Goal: Task Accomplishment & Management: Use online tool/utility

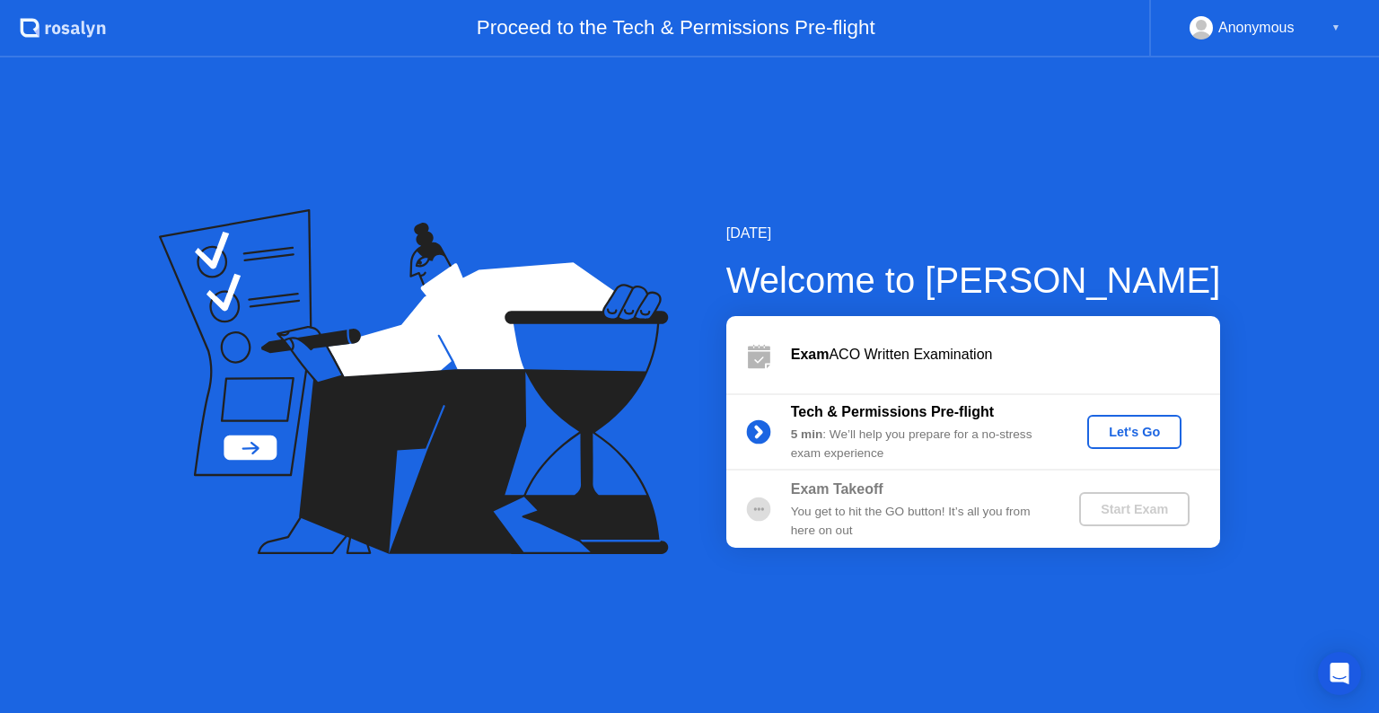
click at [1175, 432] on button "Let's Go" at bounding box center [1134, 432] width 94 height 34
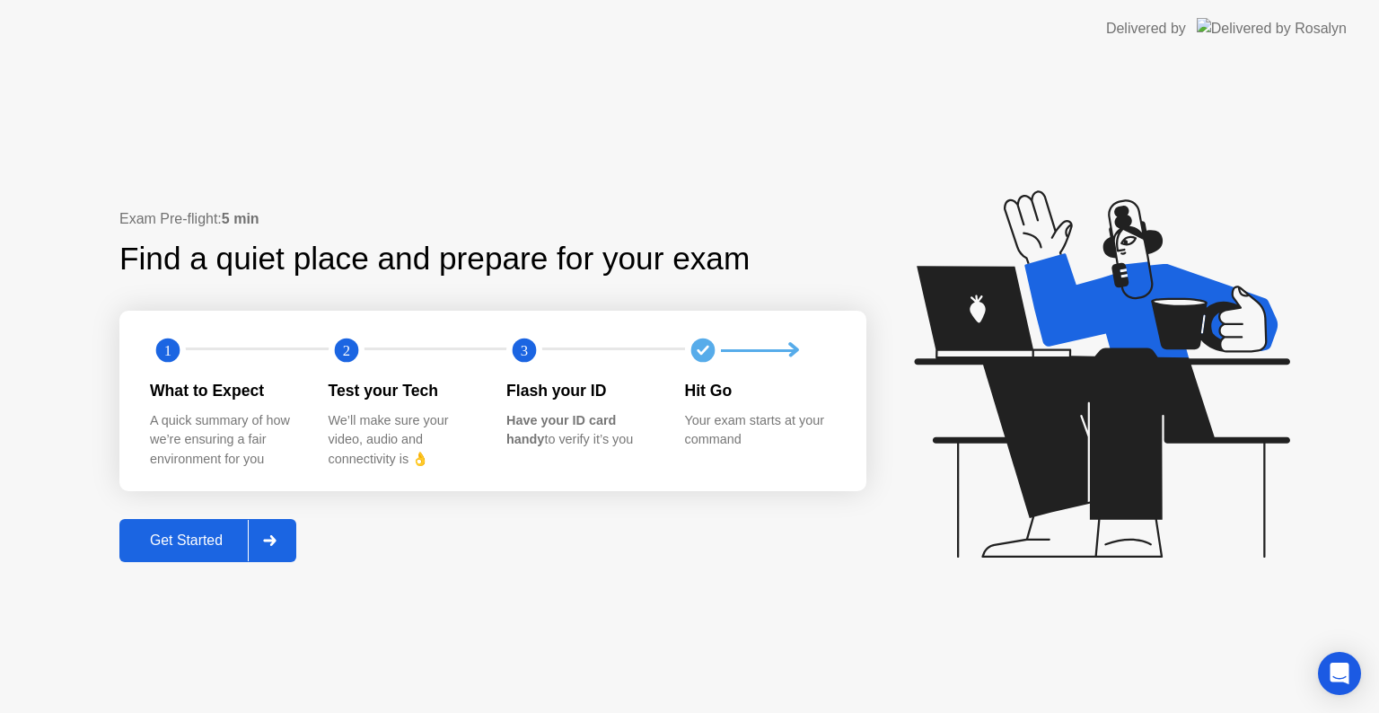
click at [295, 546] on button "Get Started" at bounding box center [207, 540] width 177 height 43
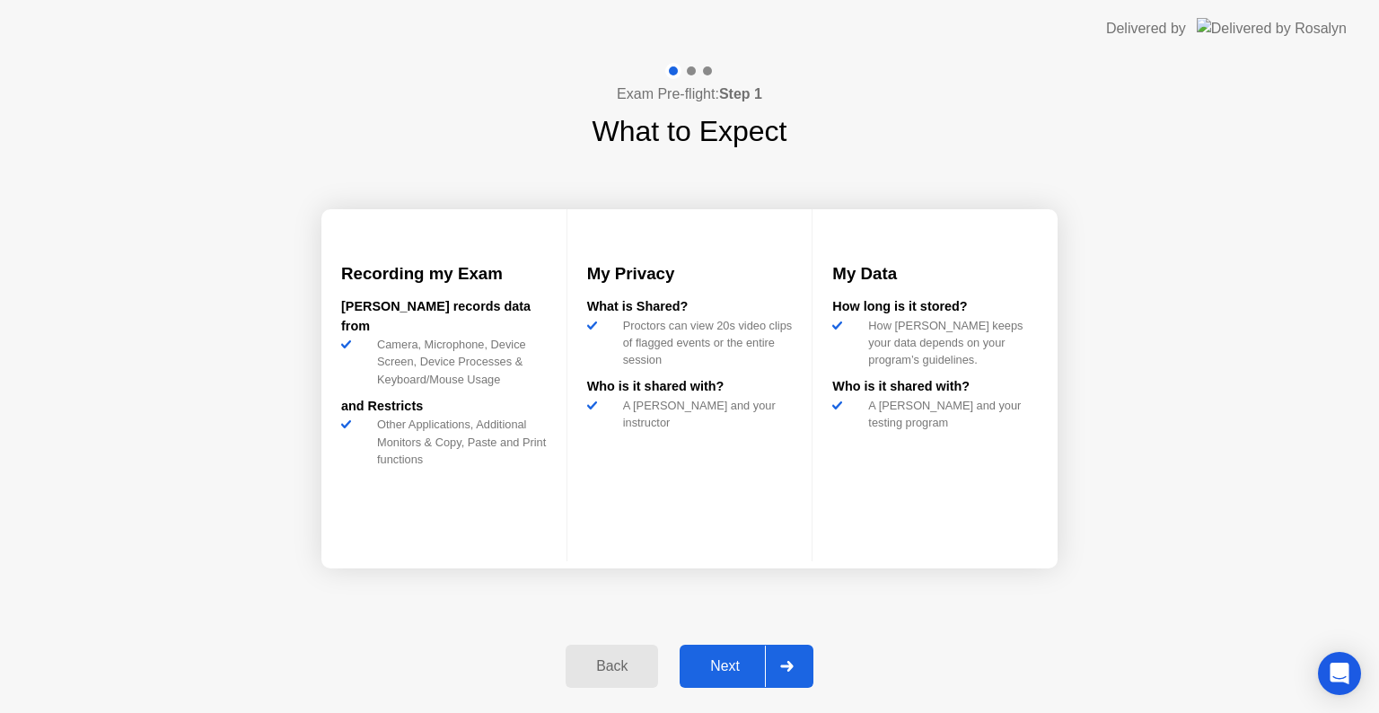
click at [760, 668] on div "Next" at bounding box center [725, 666] width 80 height 16
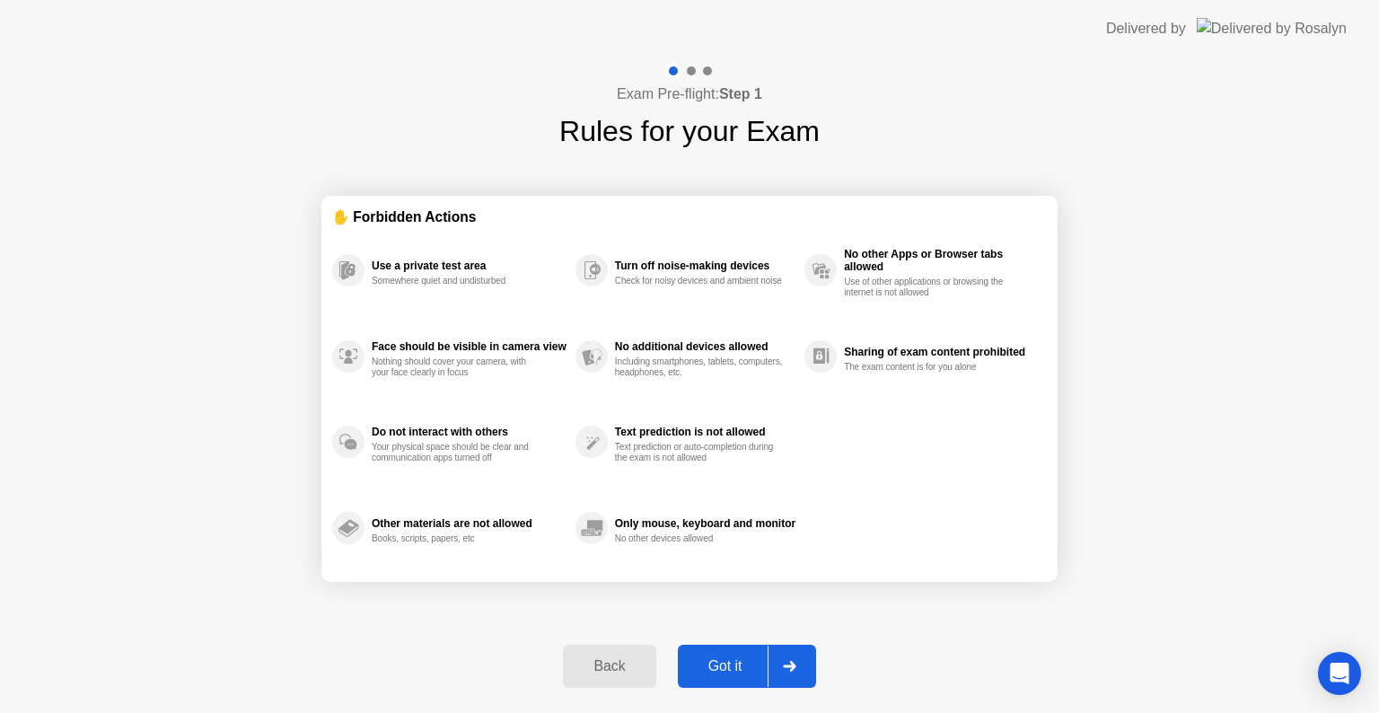
click at [752, 677] on button "Got it" at bounding box center [747, 666] width 138 height 43
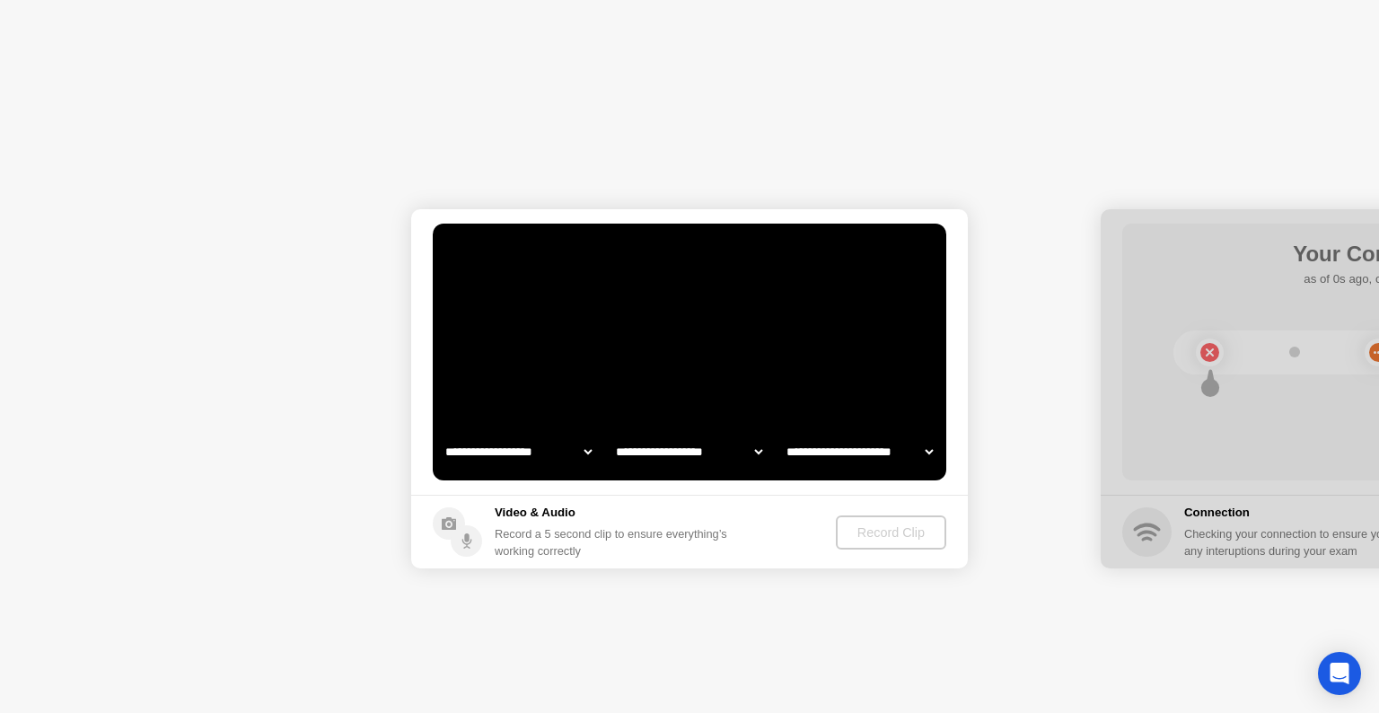
select select "**********"
select select "*******"
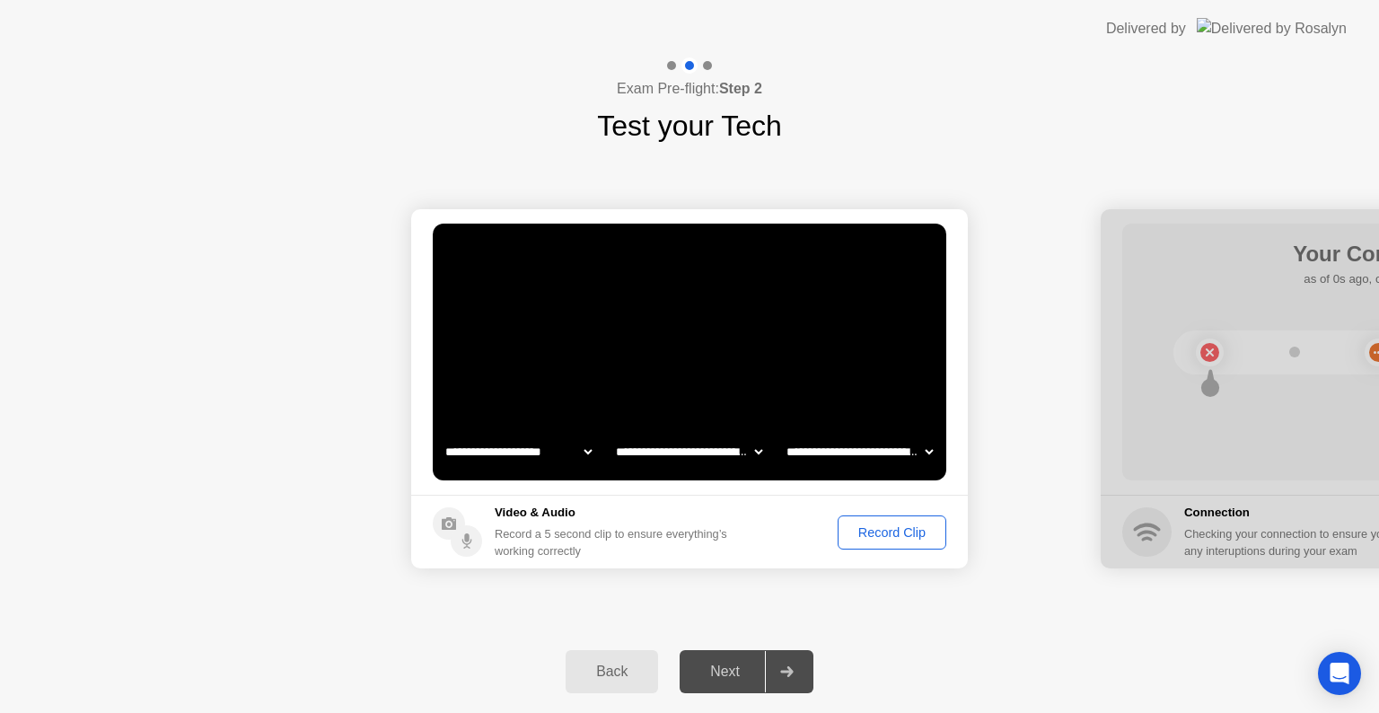
click at [901, 536] on div "Record Clip" at bounding box center [892, 532] width 96 height 14
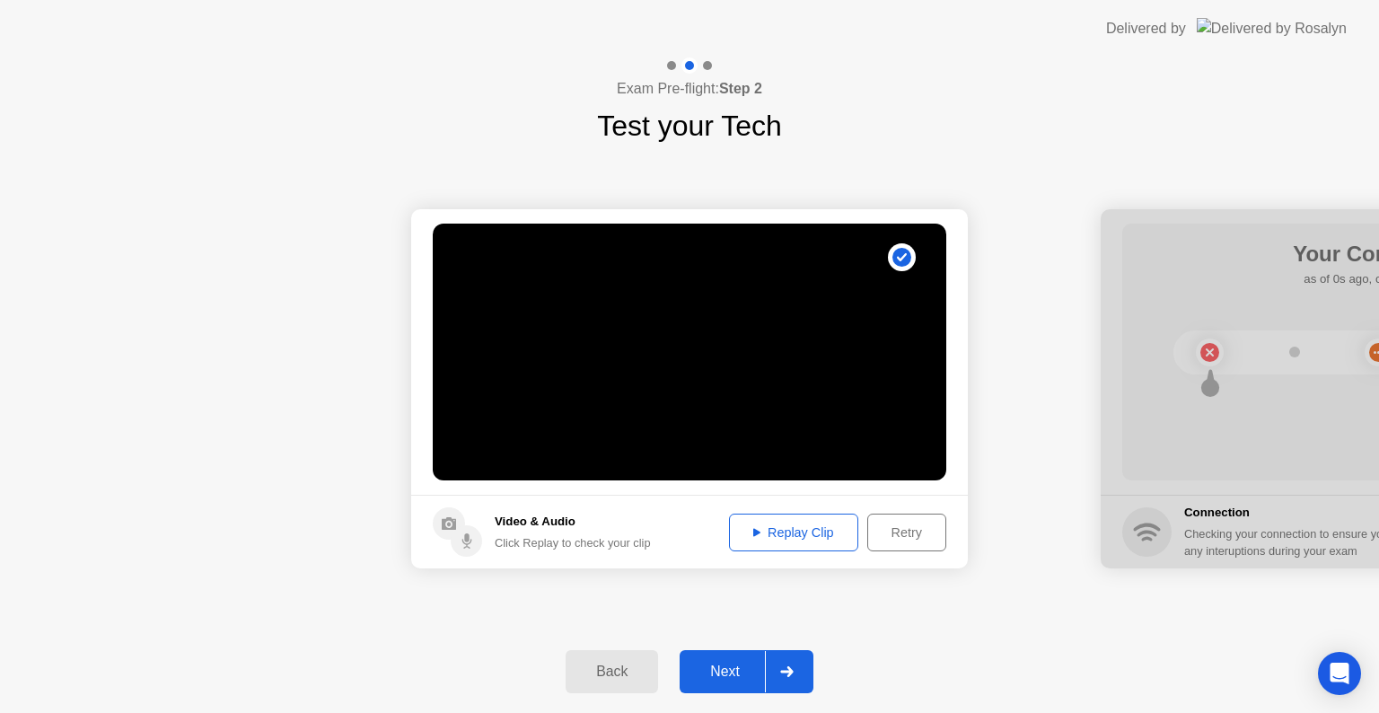
click at [796, 681] on div at bounding box center [786, 671] width 43 height 41
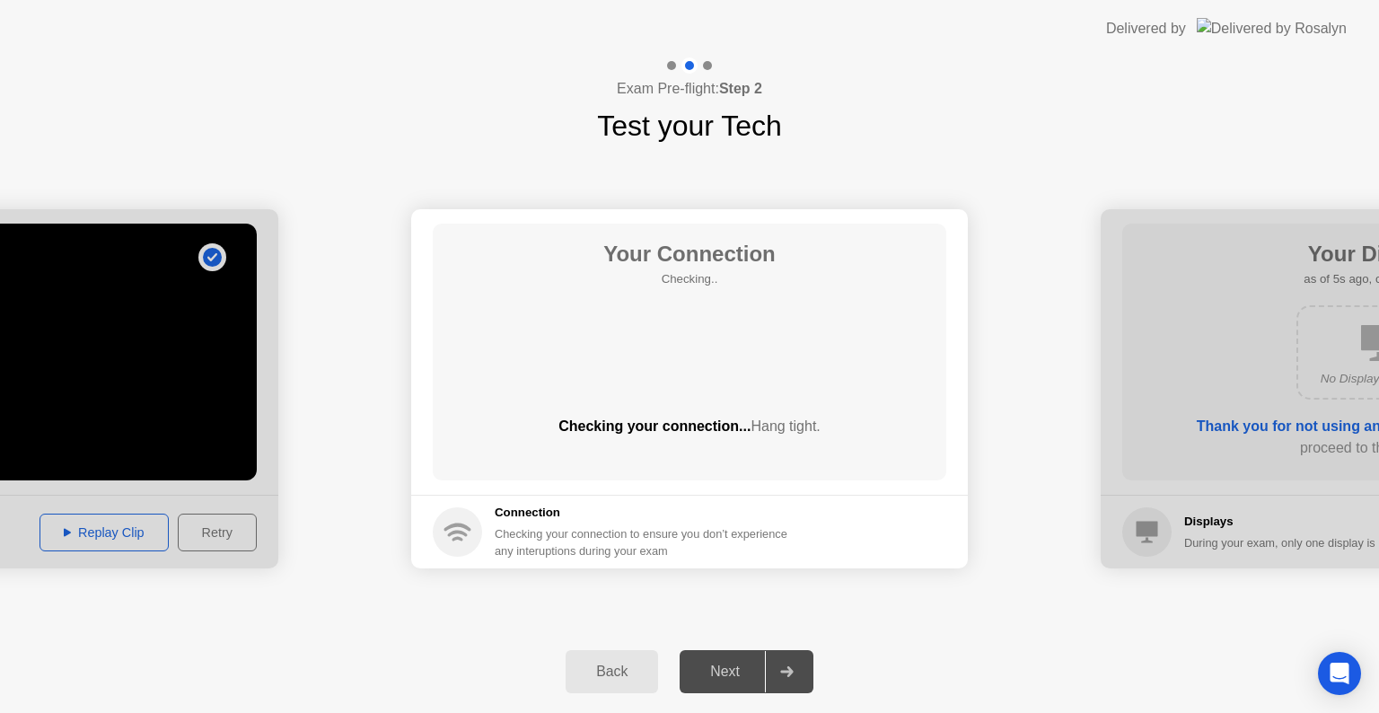
click at [796, 681] on div at bounding box center [786, 671] width 43 height 41
click at [862, 684] on div "Back Next" at bounding box center [689, 671] width 1379 height 83
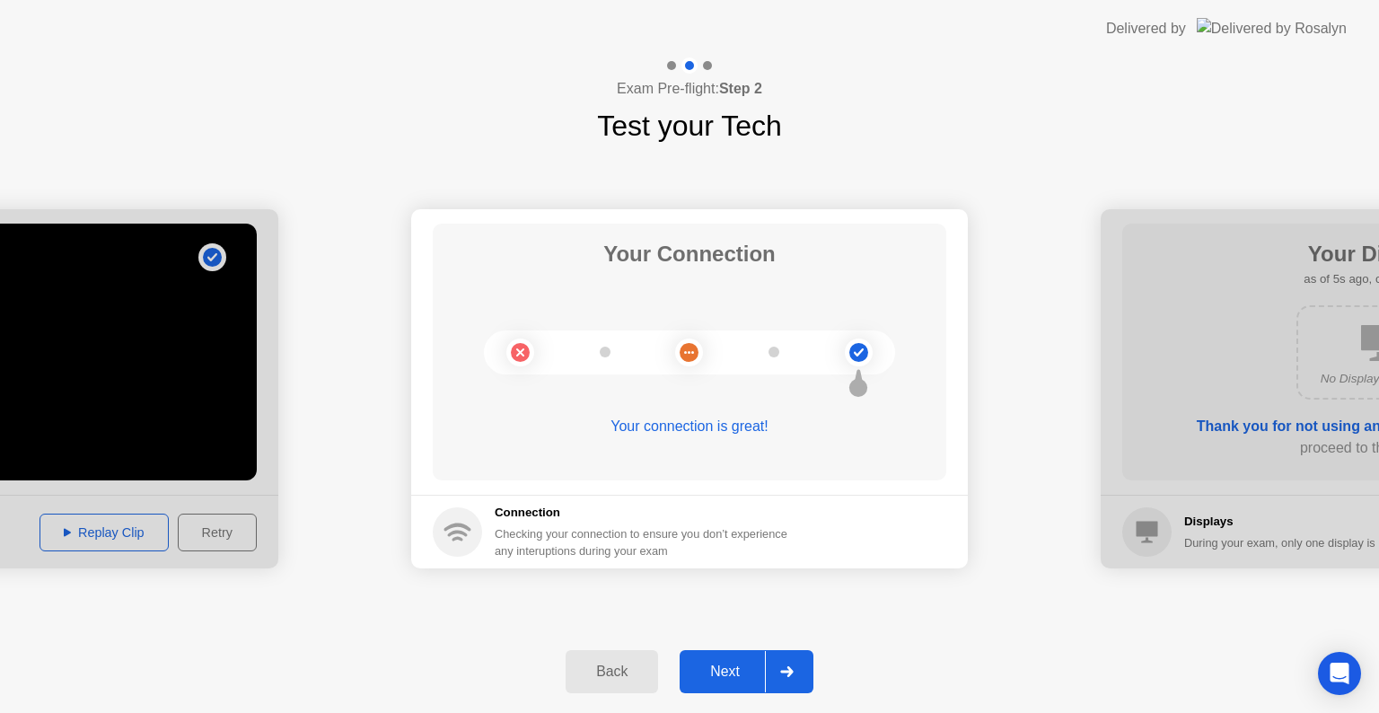
click at [772, 662] on div at bounding box center [786, 671] width 43 height 41
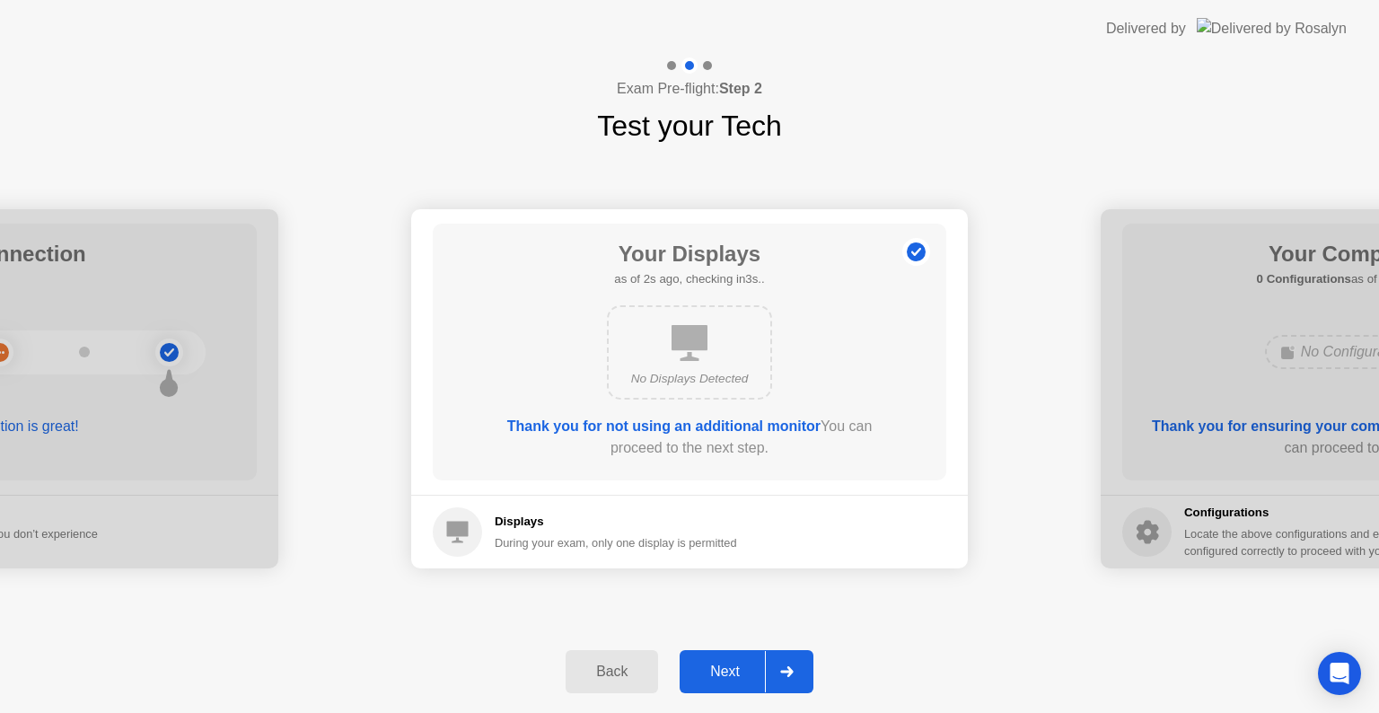
click at [772, 662] on div at bounding box center [786, 671] width 43 height 41
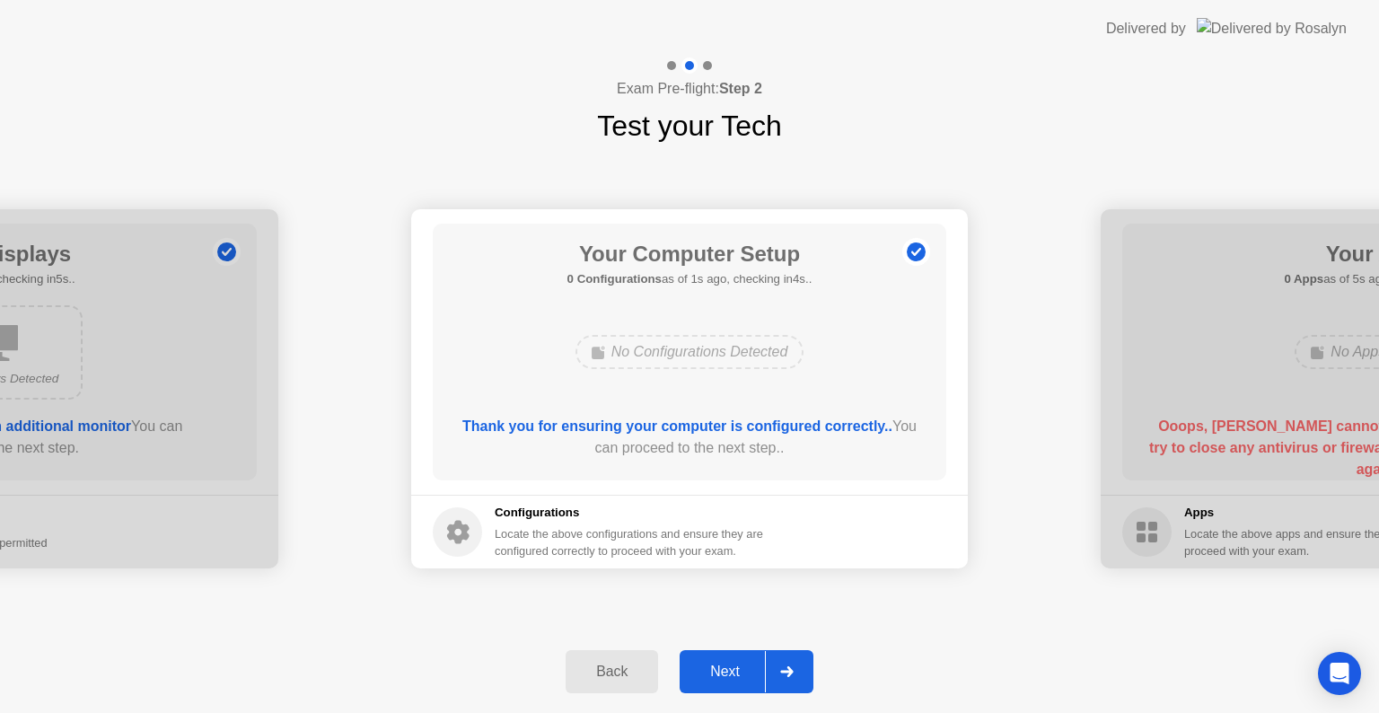
click at [772, 662] on div at bounding box center [786, 671] width 43 height 41
